Goal: Book appointment/travel/reservation

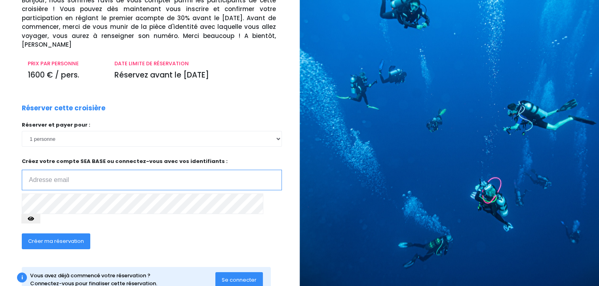
scroll to position [71, 0]
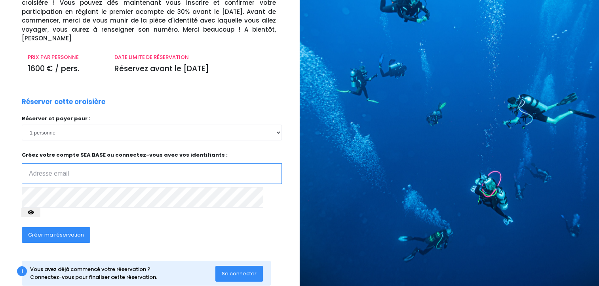
click at [194, 164] on input "email" at bounding box center [152, 174] width 260 height 21
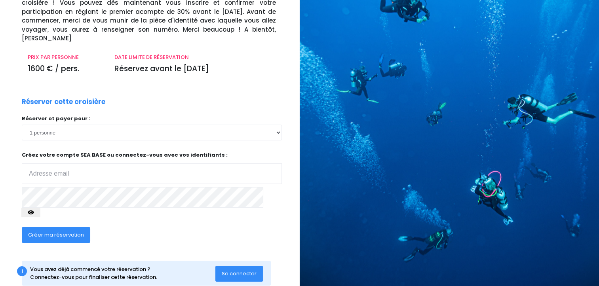
click at [179, 223] on div "Créer ma réservation" at bounding box center [124, 238] width 217 height 31
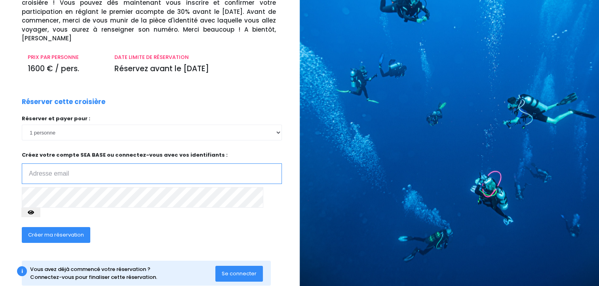
click at [174, 174] on input "email" at bounding box center [152, 174] width 260 height 21
type input "yoyo930@gmail.com"
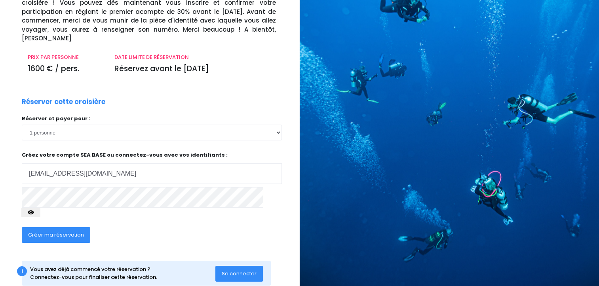
click at [67, 231] on span "Créer ma réservation" at bounding box center [56, 235] width 56 height 8
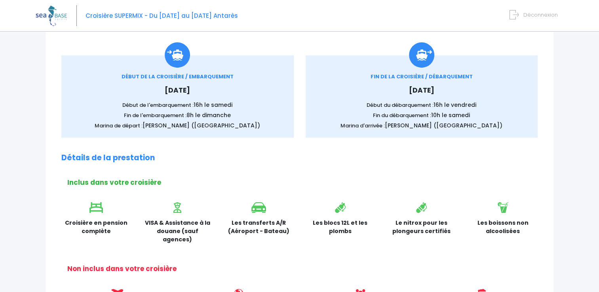
scroll to position [108, 0]
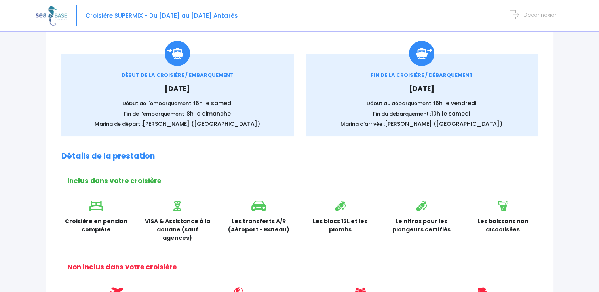
drag, startPoint x: 597, startPoint y: 140, endPoint x: 595, endPoint y: 156, distance: 15.6
click at [595, 156] on div "Notre plateforme de réservation n'est pas compatible avec votre appareil. Veuil…" at bounding box center [299, 258] width 599 height 733
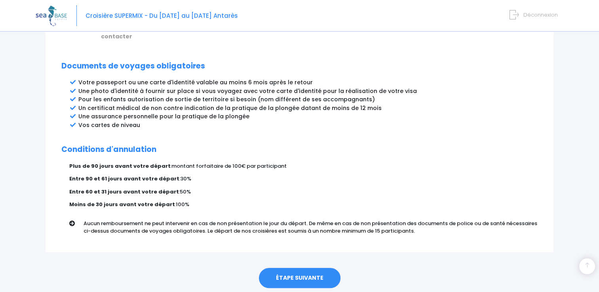
scroll to position [424, 0]
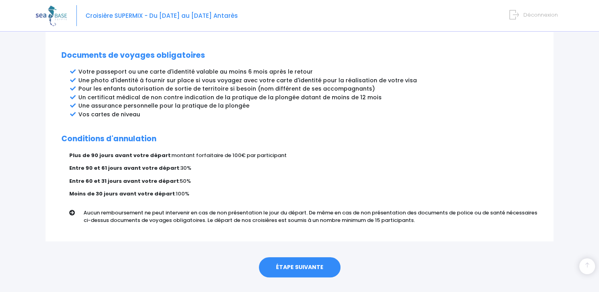
click at [328, 258] on link "ÉTAPE SUIVANTE" at bounding box center [300, 268] width 82 height 21
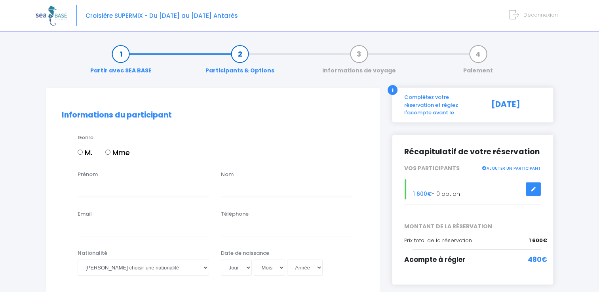
click at [80, 153] on input "M." at bounding box center [80, 152] width 5 height 5
radio input "true"
click at [98, 188] on input "Prénom" at bounding box center [144, 189] width 132 height 16
type input "johann"
type input "prudhomme"
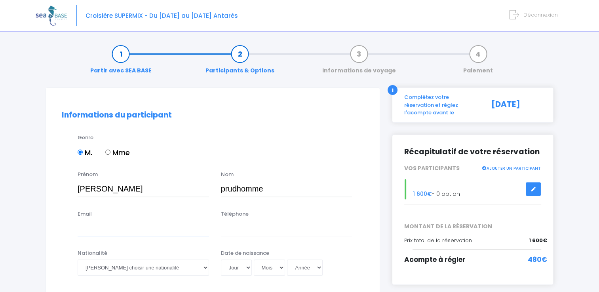
type input "yoyo930@gmail.com"
type input "0660407834"
click at [236, 188] on input "prudhomme" at bounding box center [287, 189] width 132 height 16
type input "prud homme"
click at [258, 170] on div "Genre M. Mme" at bounding box center [213, 152] width 314 height 37
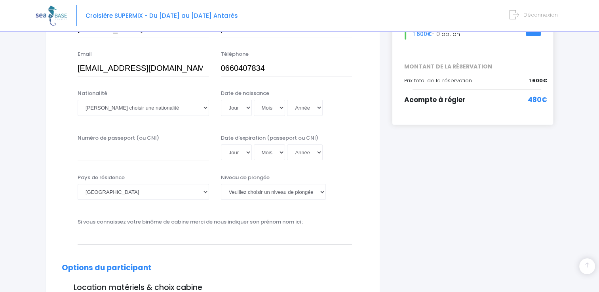
scroll to position [164, 0]
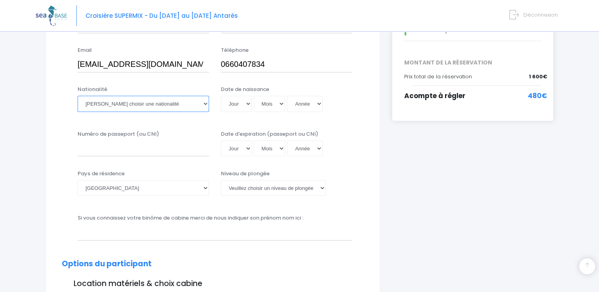
click at [206, 97] on select "Veuillez choisir une nationalité Afghane Albanaise Algerienne Allemande America…" at bounding box center [144, 104] width 132 height 16
select select "Française"
click at [78, 96] on select "Veuillez choisir une nationalité Afghane Albanaise Algerienne Allemande America…" at bounding box center [144, 104] width 132 height 16
click at [233, 101] on select "Jour 01 02 03 04 05 06 07 08 09 10 11 12 13 14 15 16 17 18 19 20 21 22 23 24 25…" at bounding box center [236, 104] width 31 height 16
select select "26"
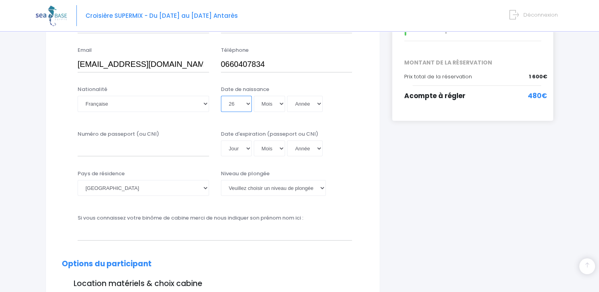
click at [221, 96] on select "Jour 01 02 03 04 05 06 07 08 09 10 11 12 13 14 15 16 17 18 19 20 21 22 23 24 25…" at bounding box center [236, 104] width 31 height 16
click at [278, 107] on select "Mois 01 02 03 04 05 06 07 08 09 10 11 12" at bounding box center [270, 104] width 32 height 16
select select "02"
click at [254, 96] on select "Mois 01 02 03 04 05 06 07 08 09 10 11 12" at bounding box center [270, 104] width 32 height 16
click at [314, 103] on select "Année 2045 2044 2043 2042 2041 2040 2039 2038 2037 2036 2035 2034 2033 2032 203…" at bounding box center [305, 104] width 36 height 16
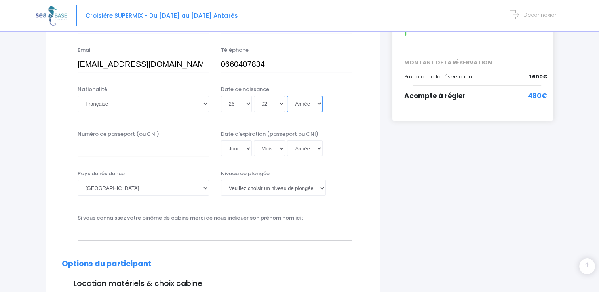
select select "1978"
click at [287, 96] on select "Année 2045 2044 2043 2042 2041 2040 2039 2038 2037 2036 2035 2034 2033 2032 203…" at bounding box center [305, 104] width 36 height 16
type input "1978-02-26"
click at [86, 150] on input "Numéro de passeport (ou CNI)" at bounding box center [144, 149] width 132 height 16
type input "201193157604"
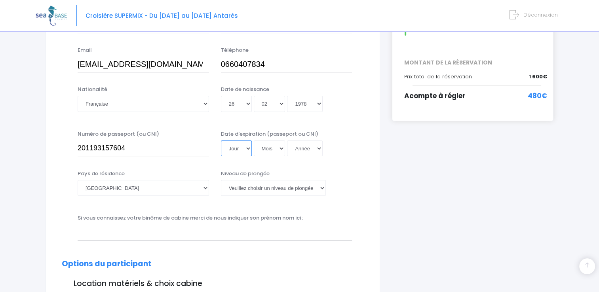
click at [243, 148] on select "Jour 01 02 03 04 05 06 07 08 09 10 11 12 13 14 15 16 17 18 19 20 21 22 23 24 25…" at bounding box center [236, 149] width 31 height 16
select select "25"
click at [221, 141] on select "Jour 01 02 03 04 05 06 07 08 09 10 11 12 13 14 15 16 17 18 19 20 21 22 23 24 25…" at bounding box center [236, 149] width 31 height 16
click at [273, 150] on select "Mois 01 02 03 04 05 06 07 08 09 10 11 12" at bounding box center [270, 149] width 32 height 16
select select "11"
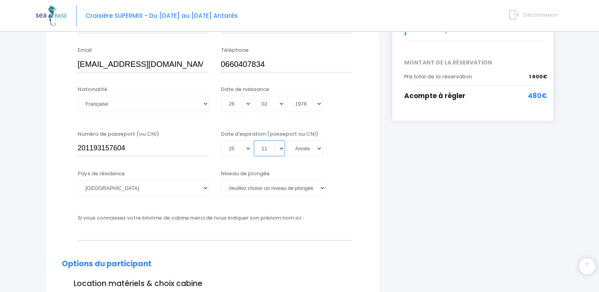
click at [254, 141] on select "Mois 01 02 03 04 05 06 07 08 09 10 11 12" at bounding box center [270, 149] width 32 height 16
click at [321, 149] on select "Année 2045 2044 2043 2042 2041 2040 2039 2038 2037 2036 2035 2034 2033 2032 203…" at bounding box center [305, 149] width 36 height 16
select select "2035"
click at [287, 141] on select "Année 2045 2044 2043 2042 2041 2040 2039 2038 2037 2036 2035 2034 2033 2032 203…" at bounding box center [305, 149] width 36 height 16
type input "2035-11-25"
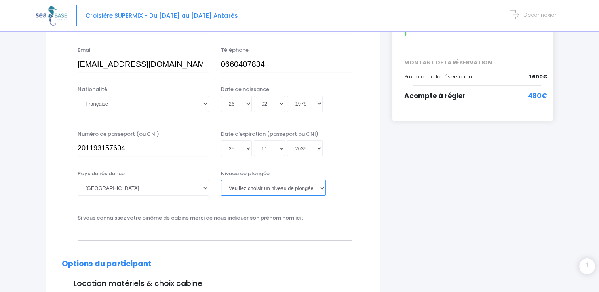
click at [245, 188] on select "Veuillez choisir un niveau de plongée Non plongeur Junior OW diver Adventure OW…" at bounding box center [273, 188] width 105 height 16
select select "N3"
click at [221, 180] on select "Veuillez choisir un niveau de plongée Non plongeur Junior OW diver Adventure OW…" at bounding box center [273, 188] width 105 height 16
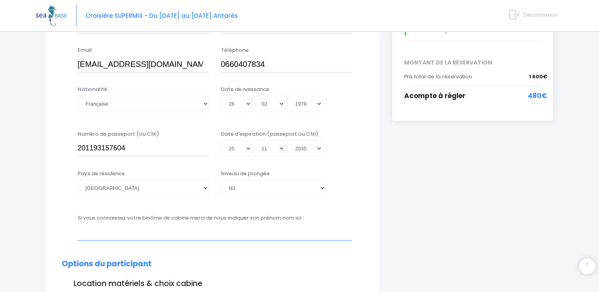
click at [174, 231] on input "text" at bounding box center [215, 233] width 275 height 16
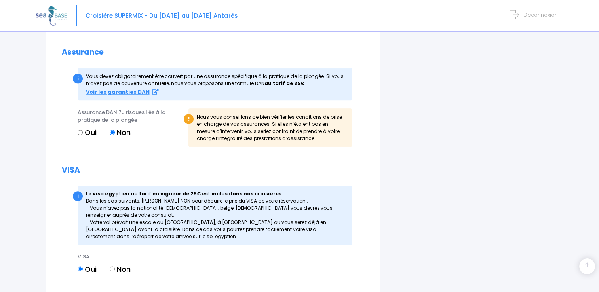
scroll to position [872, 0]
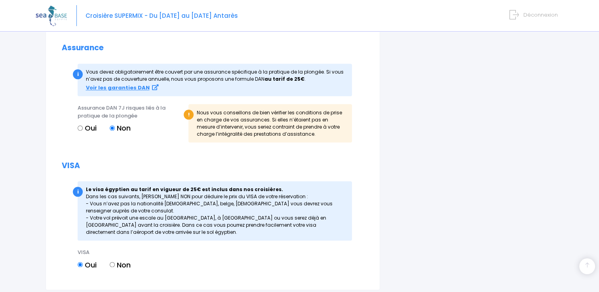
type input "Bruno Tondeux"
click at [82, 125] on label "Oui" at bounding box center [87, 128] width 19 height 11
click at [82, 126] on input "Oui" at bounding box center [80, 128] width 5 height 5
radio input "true"
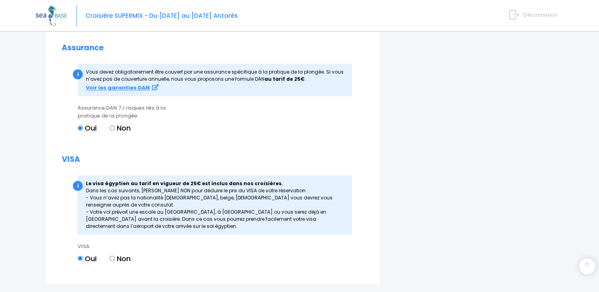
scroll to position [931, 0]
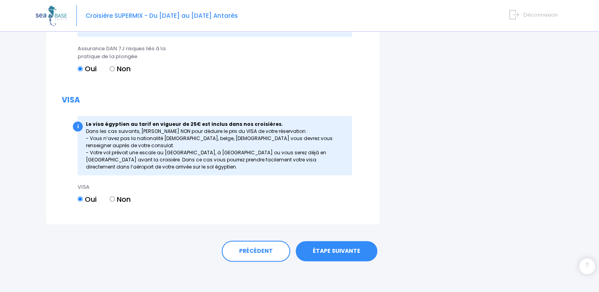
click at [345, 250] on link "ÉTAPE SUIVANTE" at bounding box center [337, 251] width 82 height 21
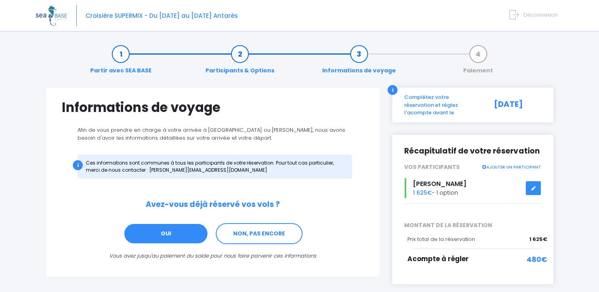
click at [162, 233] on link "OUI" at bounding box center [166, 233] width 85 height 21
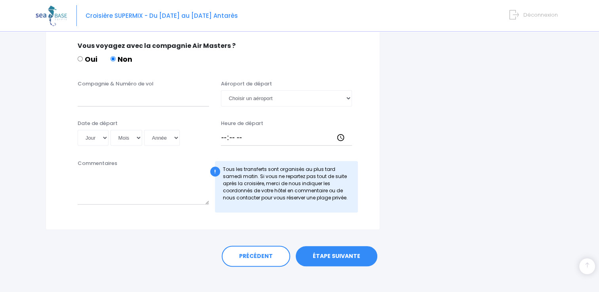
scroll to position [484, 0]
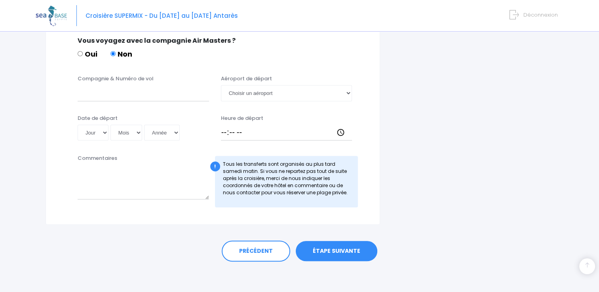
click at [360, 246] on link "ÉTAPE SUIVANTE" at bounding box center [337, 251] width 82 height 21
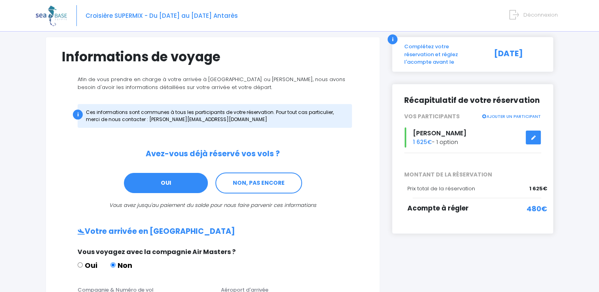
scroll to position [52, 0]
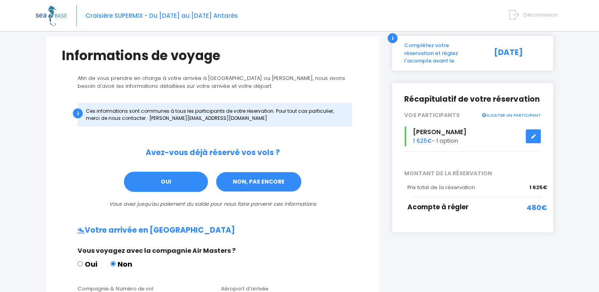
click at [290, 182] on link "NON, PAS ENCORE" at bounding box center [259, 182] width 87 height 21
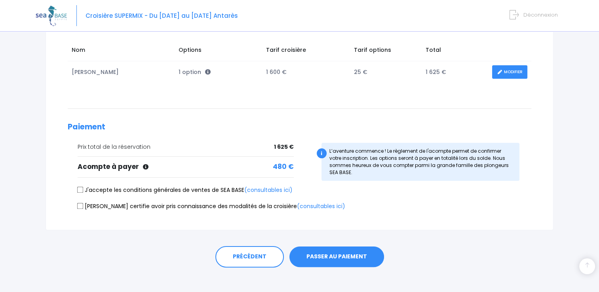
scroll to position [132, 0]
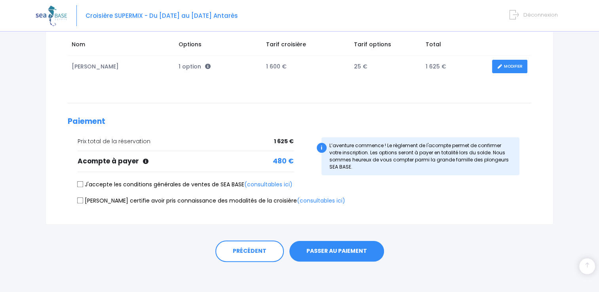
click at [80, 185] on input "J'accepte les conditions générales de ventes de SEA BASE (consultables ici)" at bounding box center [80, 184] width 6 height 6
checkbox input "true"
click at [80, 202] on input "Je certifie avoir pris connaissance des modalités de la croisière (consultables…" at bounding box center [80, 200] width 6 height 6
checkbox input "true"
click at [319, 242] on button "PASSER AU PAIEMENT" at bounding box center [337, 251] width 95 height 21
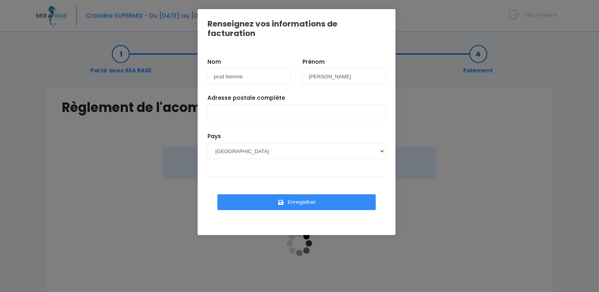
click at [324, 111] on div "Adresse postale complète" at bounding box center [297, 113] width 190 height 39
click at [326, 107] on input "Adresse postale complète" at bounding box center [297, 113] width 178 height 16
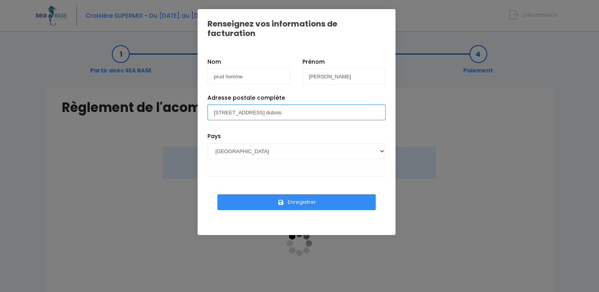
click at [298, 105] on input "9 avenue georges dubois" at bounding box center [297, 113] width 178 height 16
type input "9 avenue georges dubois 93470 coubron"
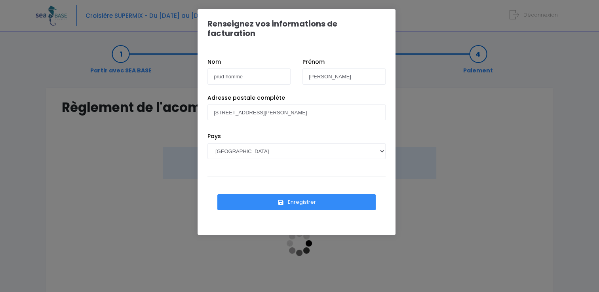
click at [282, 203] on icon "submit" at bounding box center [281, 203] width 7 height 0
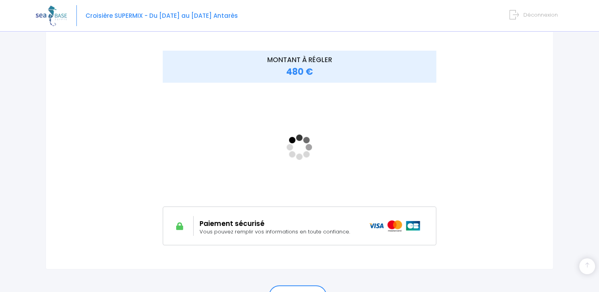
scroll to position [137, 0]
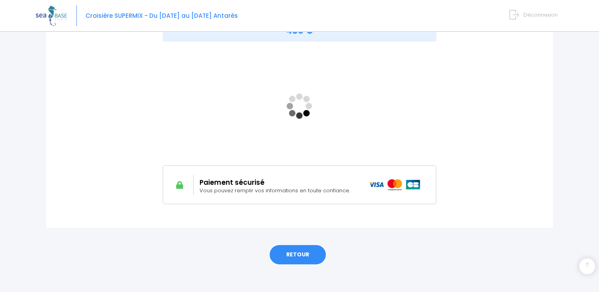
click at [315, 254] on link "RETOUR" at bounding box center [298, 254] width 58 height 21
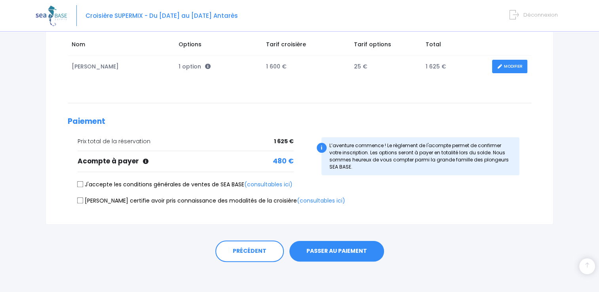
scroll to position [132, 0]
click at [336, 251] on button "PASSER AU PAIEMENT" at bounding box center [337, 251] width 95 height 21
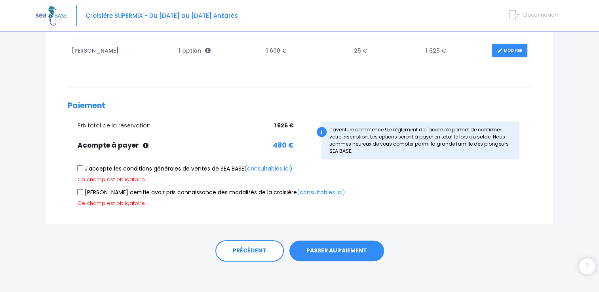
click at [80, 169] on input "J'accepte les conditions générales de ventes de SEA BASE (consultables ici)" at bounding box center [80, 169] width 6 height 6
checkbox input "true"
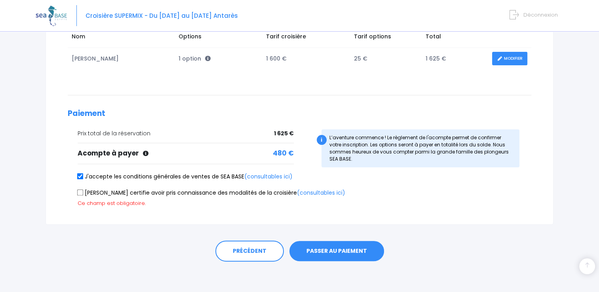
click at [80, 169] on div "Prix total de la réservation 1 625 € Acompte à payer" at bounding box center [181, 151] width 238 height 43
click at [80, 193] on input "Je certifie avoir pris connaissance des modalités de la croisière (consultables…" at bounding box center [80, 192] width 6 height 6
checkbox input "true"
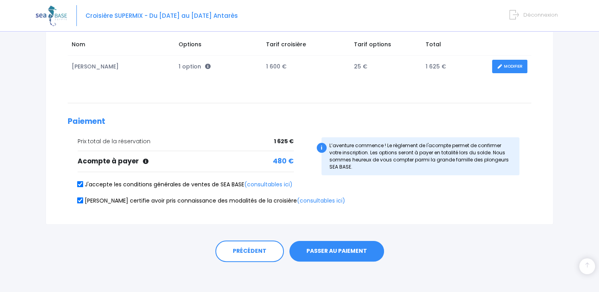
click at [324, 250] on button "PASSER AU PAIEMENT" at bounding box center [337, 251] width 95 height 21
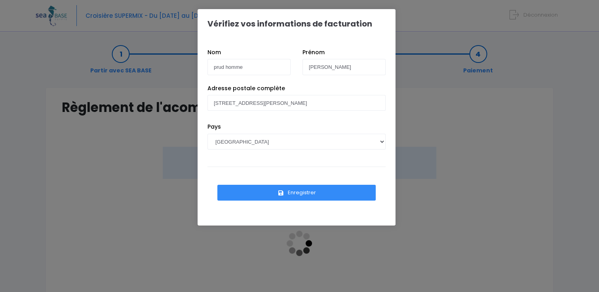
click at [313, 194] on button "Enregistrer" at bounding box center [297, 193] width 158 height 16
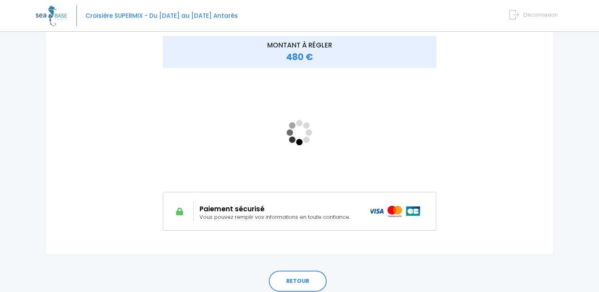
scroll to position [122, 0]
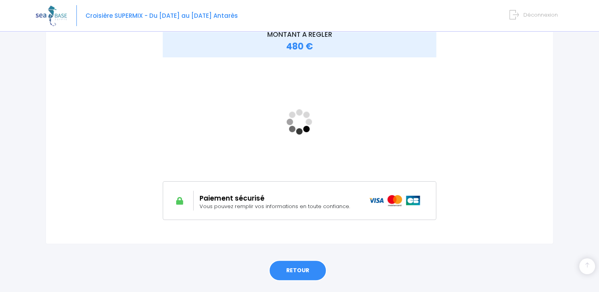
click at [284, 267] on link "RETOUR" at bounding box center [298, 270] width 58 height 21
